Goal: Find specific page/section: Find specific page/section

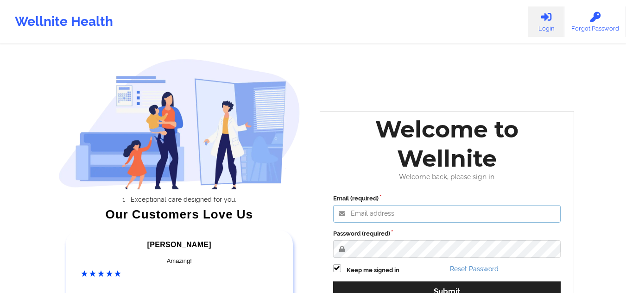
type input "[EMAIL_ADDRESS][DOMAIN_NAME]"
click at [386, 233] on label "Password (required)" at bounding box center [447, 233] width 228 height 9
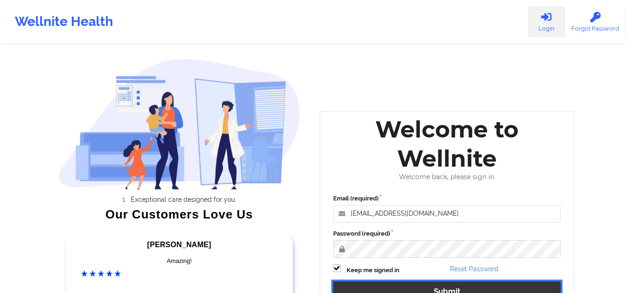
click at [374, 289] on button "Submit" at bounding box center [447, 292] width 228 height 20
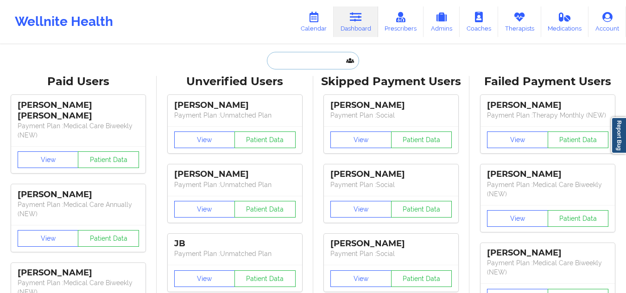
click at [280, 64] on input "text" at bounding box center [313, 61] width 92 height 18
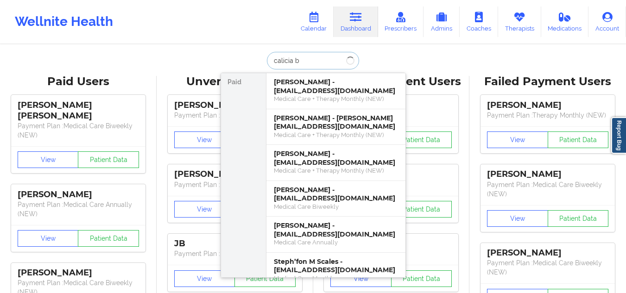
type input "calicia bo"
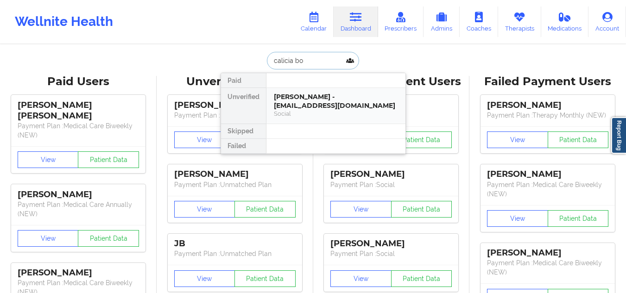
click at [298, 116] on div "Social" at bounding box center [336, 114] width 124 height 8
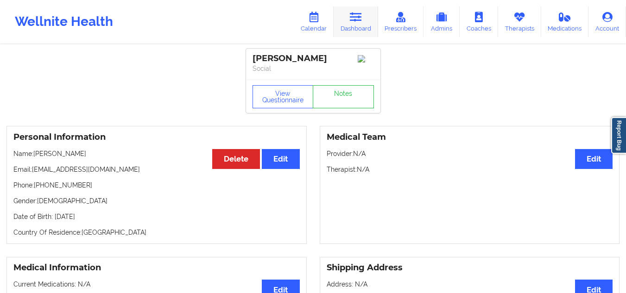
click at [345, 25] on link "Dashboard" at bounding box center [356, 21] width 44 height 31
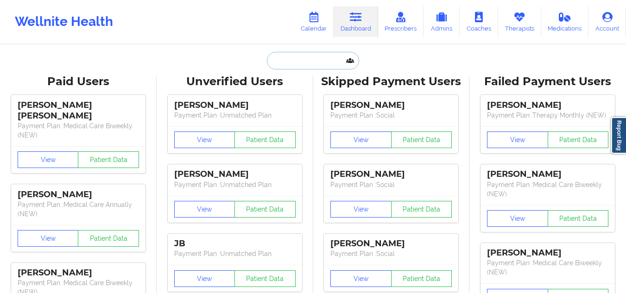
click at [308, 63] on input "text" at bounding box center [313, 61] width 92 height 18
paste input "[PERSON_NAME]"
type input "[PERSON_NAME]"
click at [308, 63] on input "[PERSON_NAME]" at bounding box center [313, 61] width 92 height 18
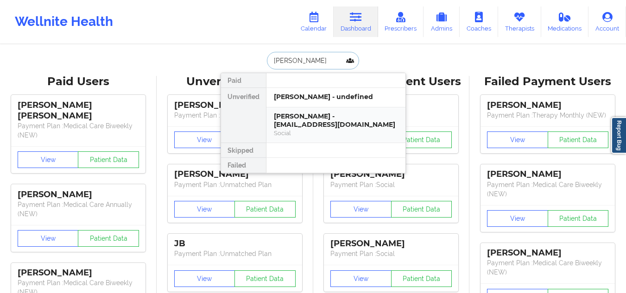
click at [304, 117] on div "[PERSON_NAME] - [EMAIL_ADDRESS][DOMAIN_NAME]" at bounding box center [336, 120] width 124 height 17
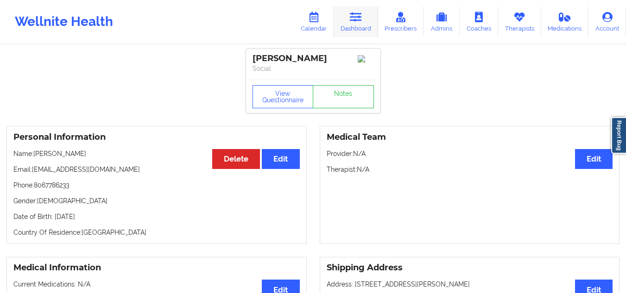
click at [364, 18] on link "Dashboard" at bounding box center [356, 21] width 44 height 31
